Goal: Information Seeking & Learning: Learn about a topic

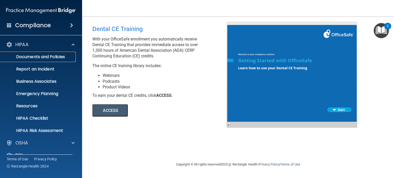
click at [69, 56] on p "Documents and Policies" at bounding box center [38, 56] width 70 height 5
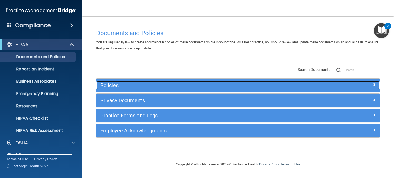
click at [374, 84] on span at bounding box center [373, 85] width 3 height 6
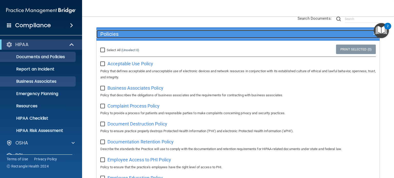
scroll to position [26, 0]
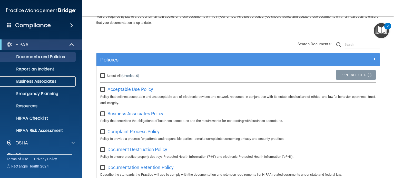
click at [38, 82] on p "Business Associates" at bounding box center [38, 81] width 70 height 5
